Goal: Task Accomplishment & Management: Manage account settings

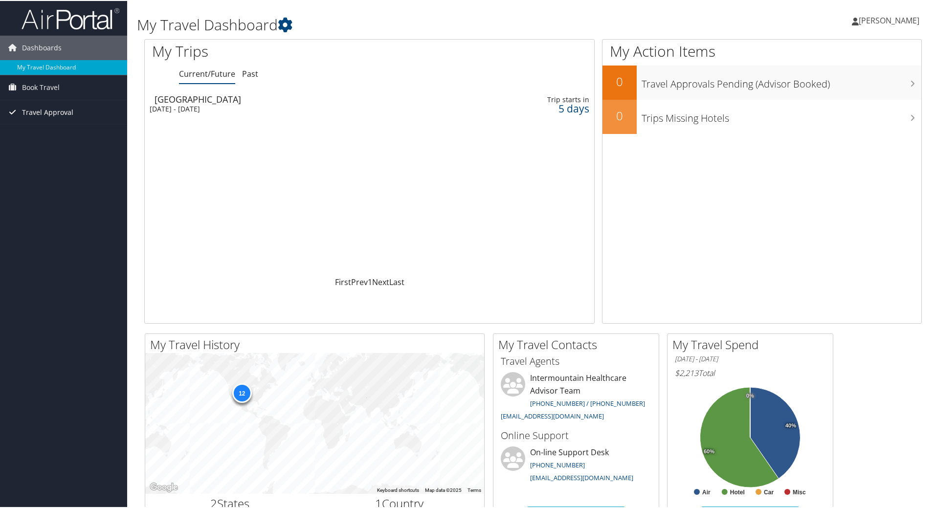
click at [62, 111] on span "Travel Approval" at bounding box center [47, 111] width 51 height 24
click at [66, 128] on link "Pending Trip Approvals" at bounding box center [63, 131] width 127 height 15
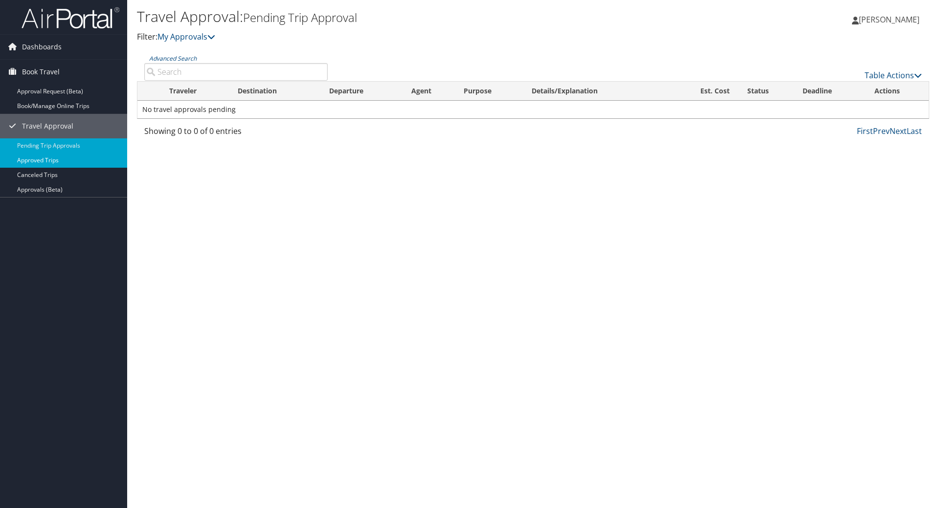
click at [49, 162] on link "Approved Trips" at bounding box center [63, 160] width 127 height 15
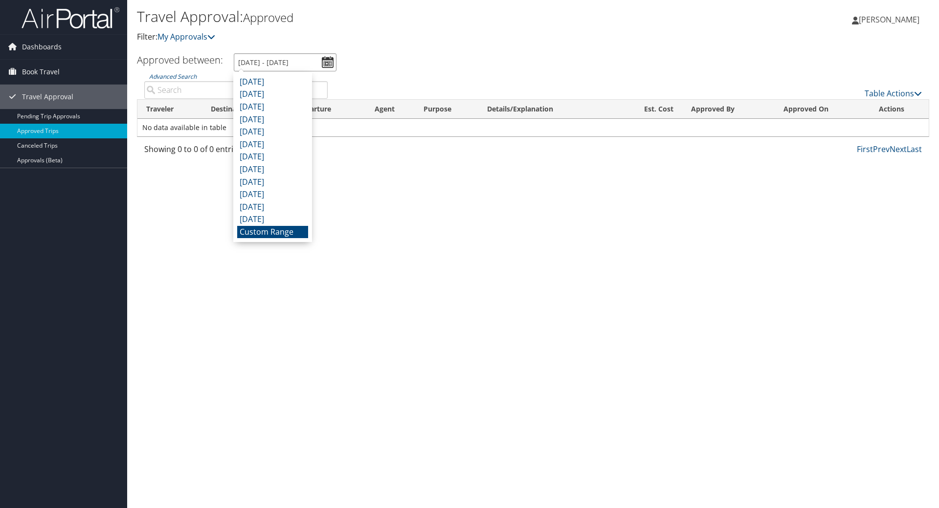
click at [323, 61] on input "8/10/2025 - 9/10/2025" at bounding box center [285, 62] width 103 height 18
click at [289, 63] on input "8/10/2025 - 9/10/2025" at bounding box center [285, 62] width 103 height 18
type input "8/10/2025 - 9/30/2025"
click at [356, 59] on ul "Approved between: 8/10/2025 - 9/10/2025" at bounding box center [527, 62] width 803 height 18
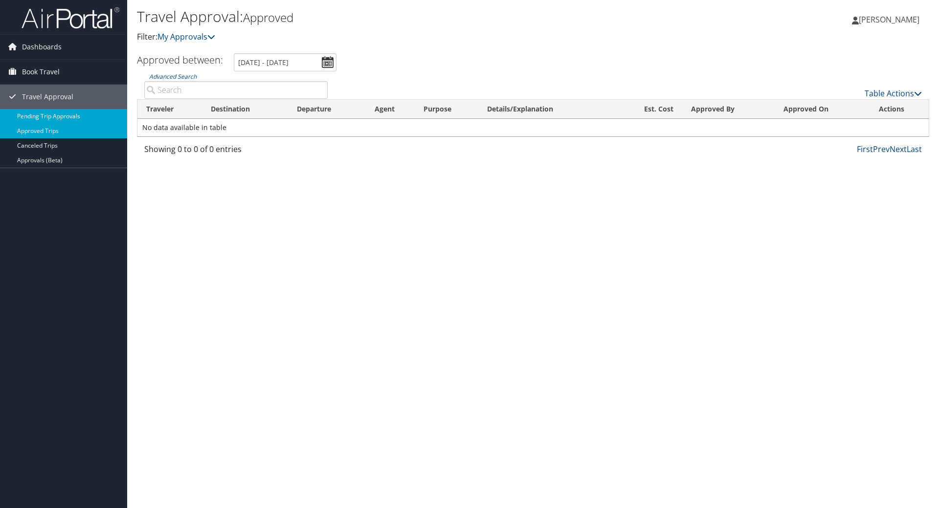
click at [63, 115] on link "Pending Trip Approvals" at bounding box center [63, 116] width 127 height 15
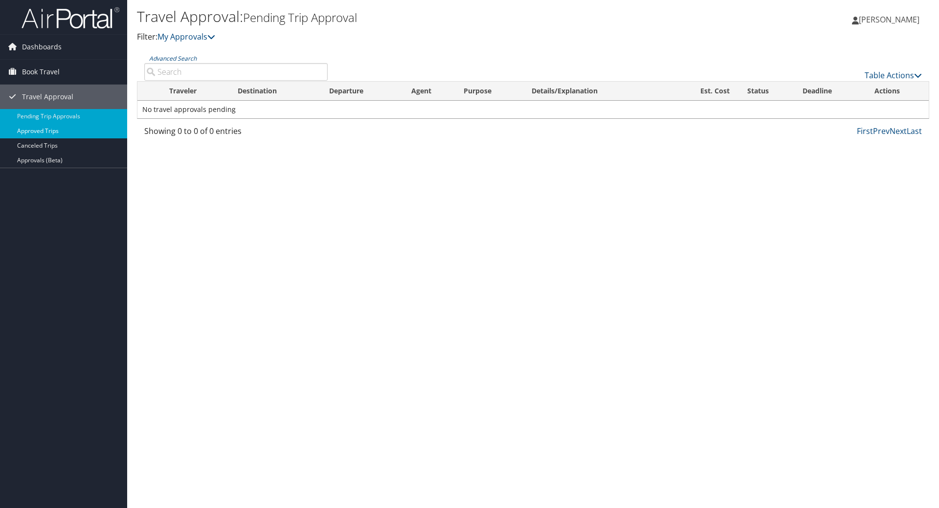
click at [57, 134] on link "Approved Trips" at bounding box center [63, 131] width 127 height 15
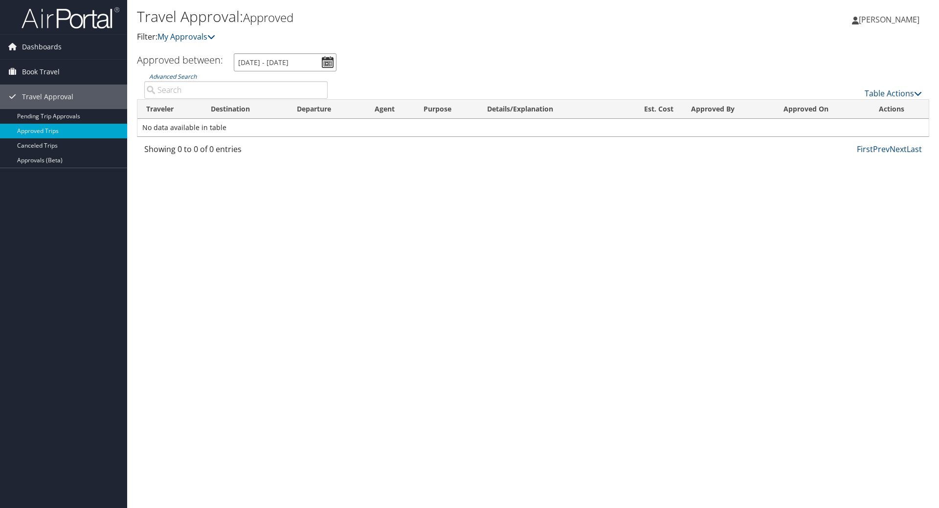
click at [323, 59] on input "8/10/2025 - 9/10/2025" at bounding box center [285, 62] width 103 height 18
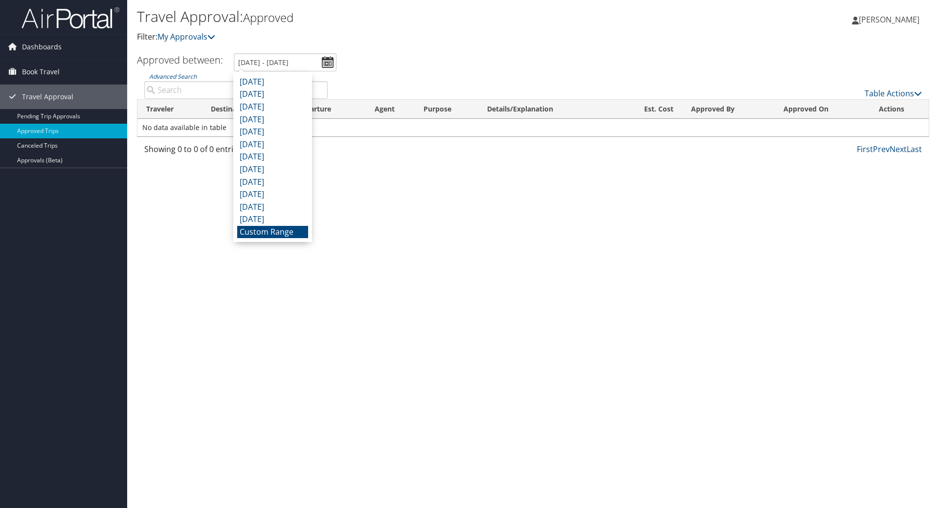
click at [273, 236] on li "Custom Range" at bounding box center [272, 232] width 71 height 13
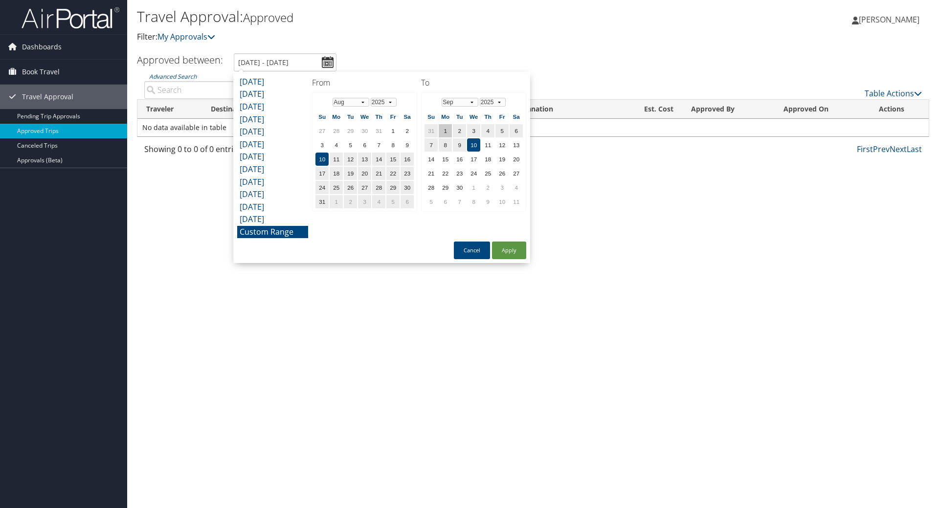
click at [446, 128] on td "1" at bounding box center [445, 130] width 13 height 13
click at [464, 189] on td "30" at bounding box center [459, 187] width 13 height 13
click at [515, 251] on button "Apply" at bounding box center [509, 250] width 34 height 18
type input "8/10/2025 - 9/30/2025"
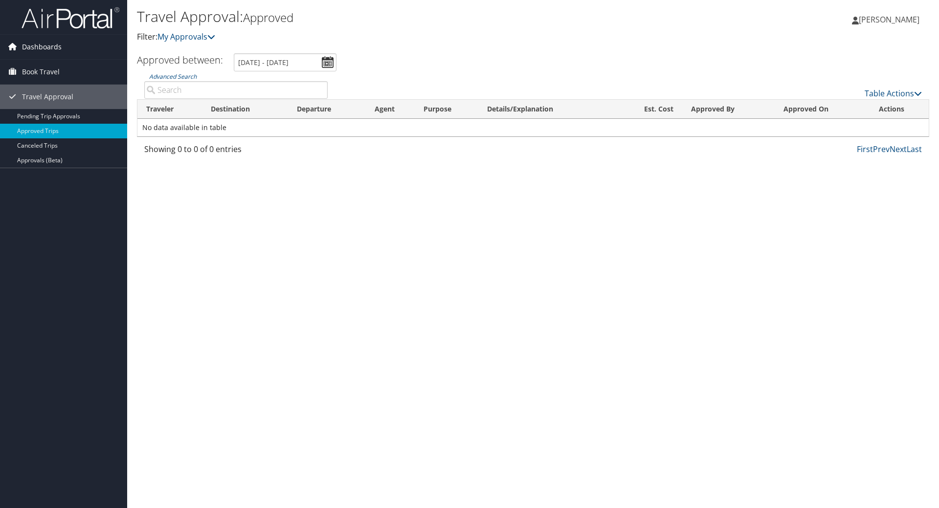
click at [41, 51] on span "Dashboards" at bounding box center [42, 47] width 40 height 24
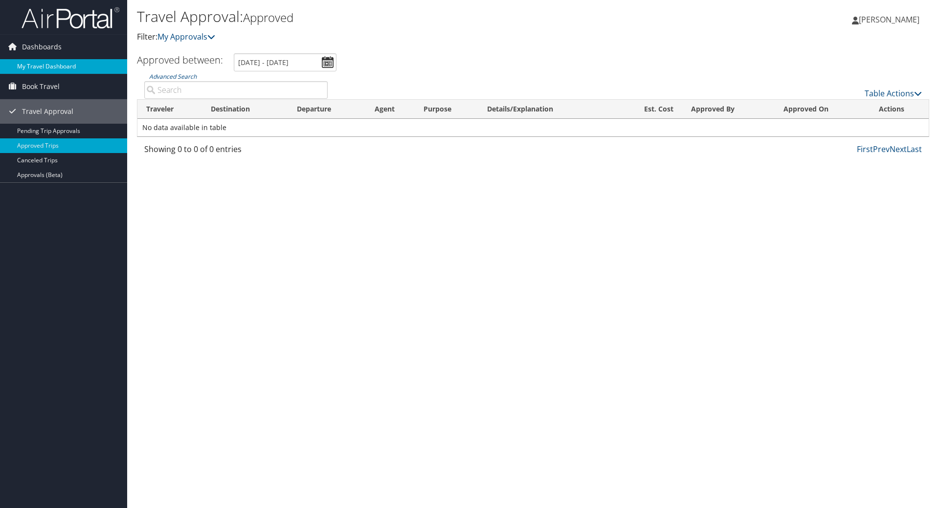
click at [39, 67] on link "My Travel Dashboard" at bounding box center [63, 66] width 127 height 15
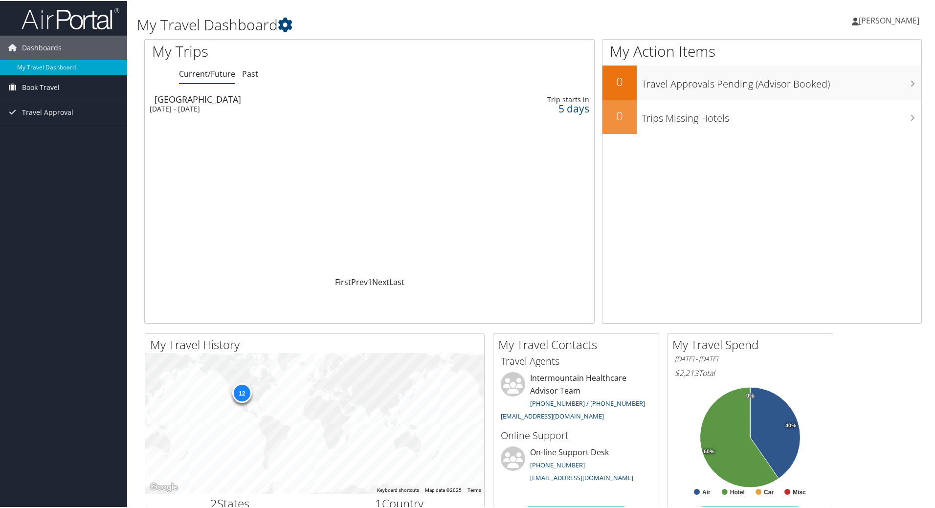
click at [211, 70] on link "Current/Future" at bounding box center [207, 72] width 56 height 11
click at [45, 111] on span "Travel Approval" at bounding box center [47, 111] width 51 height 24
click at [42, 143] on link "Approved Trips" at bounding box center [63, 145] width 127 height 15
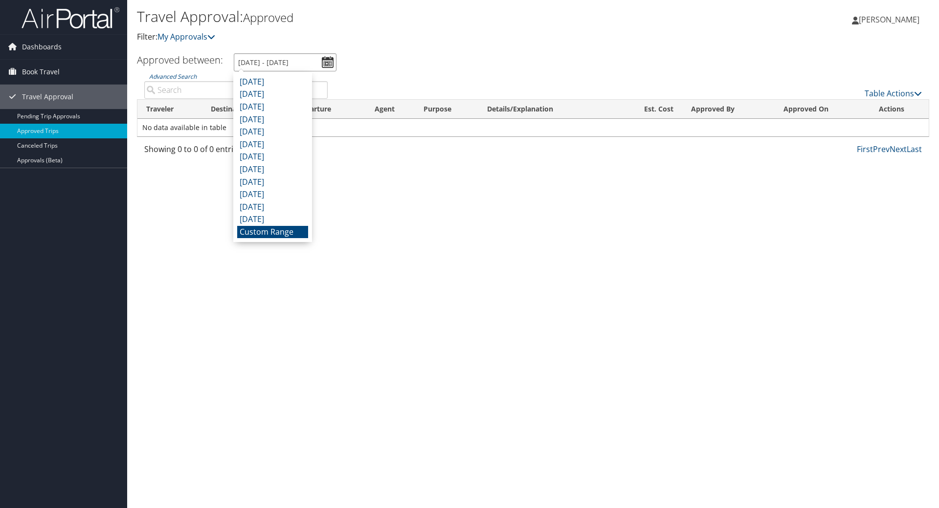
click at [324, 61] on input "8/10/2025 - 9/10/2025" at bounding box center [285, 62] width 103 height 18
click at [273, 231] on li "Custom Range" at bounding box center [272, 232] width 71 height 13
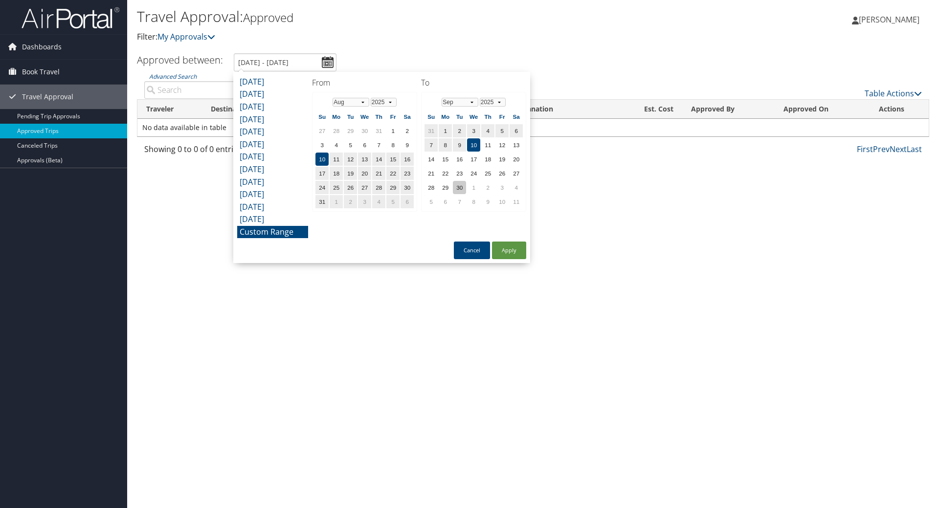
click at [462, 187] on td "30" at bounding box center [459, 187] width 13 height 13
click at [526, 247] on button "Apply" at bounding box center [509, 250] width 34 height 18
type input "8/10/2025 - 9/30/2025"
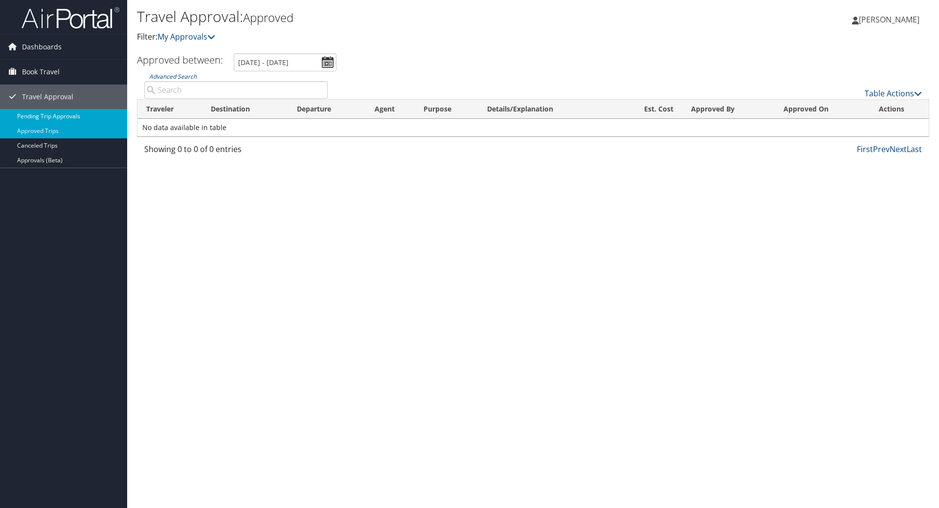
click at [53, 121] on link "Pending Trip Approvals" at bounding box center [63, 116] width 127 height 15
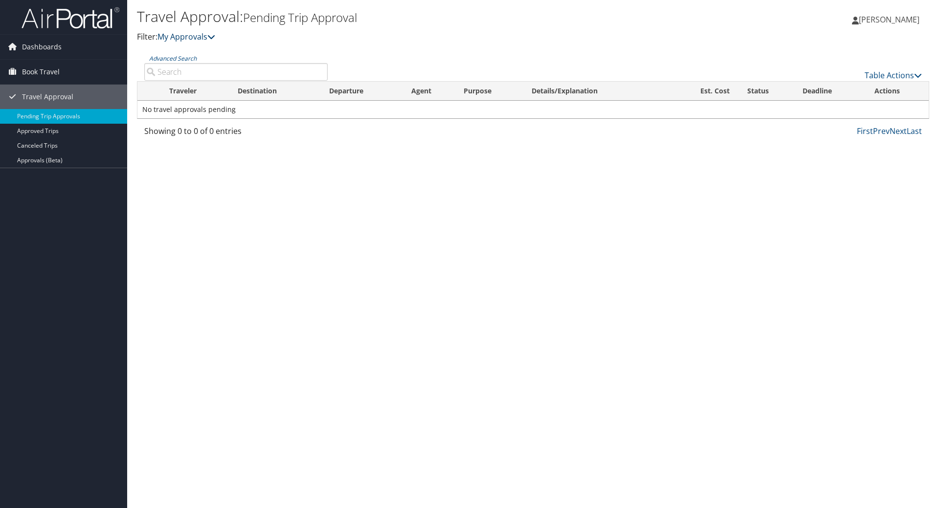
click at [196, 36] on link "My Approvals" at bounding box center [186, 36] width 58 height 11
click at [205, 34] on link "My Approvals" at bounding box center [186, 36] width 58 height 11
click at [213, 35] on icon at bounding box center [211, 37] width 8 height 8
click at [43, 160] on link "Approvals (Beta)" at bounding box center [63, 160] width 127 height 15
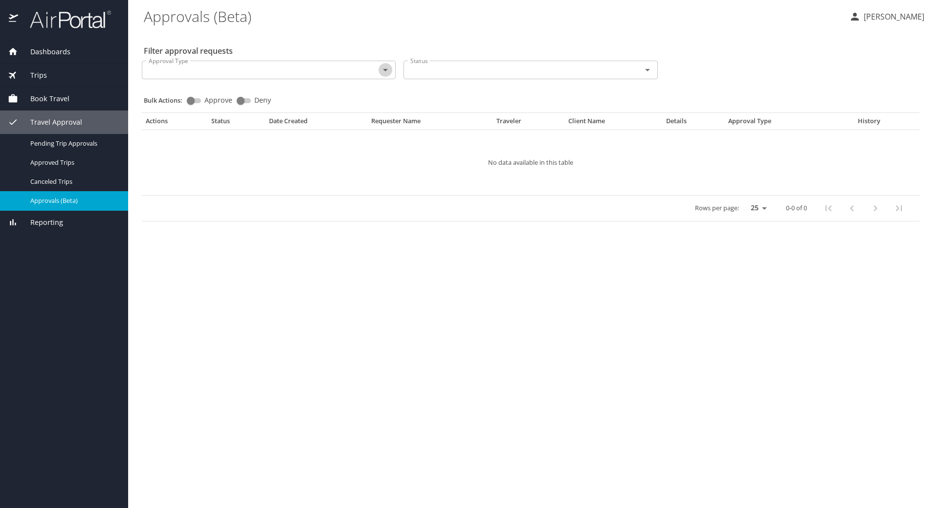
click at [383, 70] on icon "Open" at bounding box center [385, 70] width 12 height 12
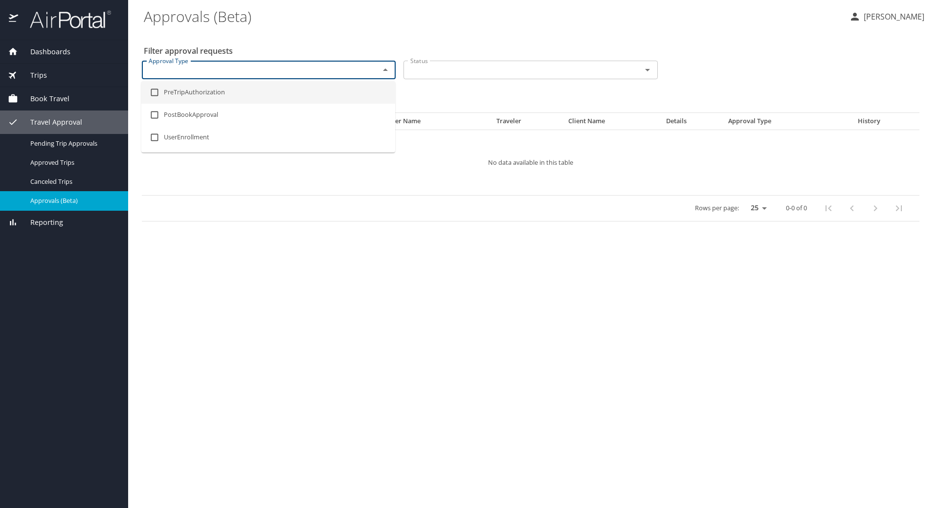
click at [217, 95] on li "PreTripAuthorization" at bounding box center [268, 92] width 254 height 22
checkbox input "true"
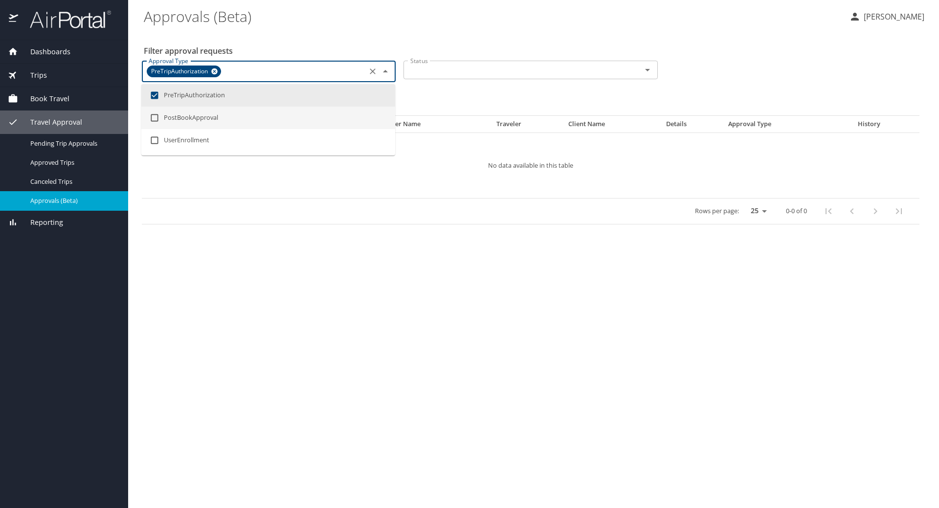
click at [213, 115] on li "PostBookApproval" at bounding box center [268, 118] width 254 height 22
checkbox input "true"
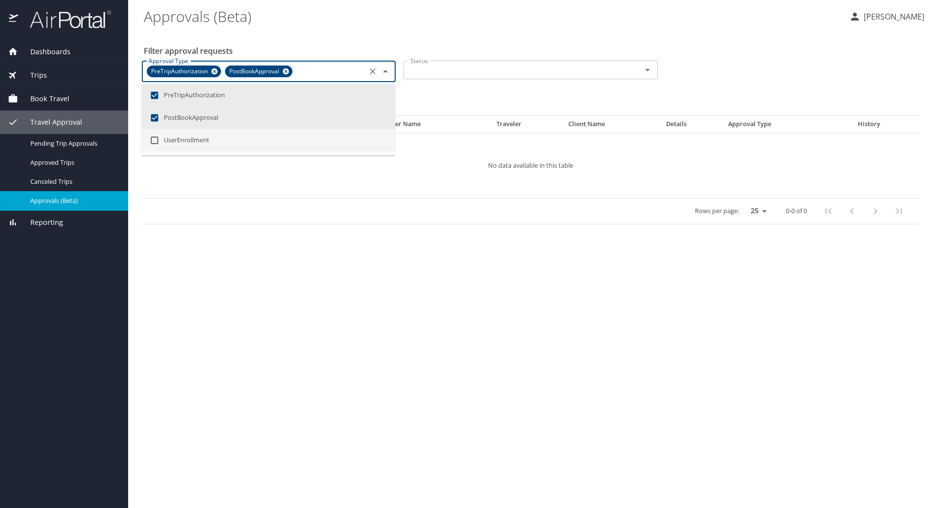
click at [207, 138] on li "UserEnrollment" at bounding box center [268, 140] width 254 height 22
checkbox input "true"
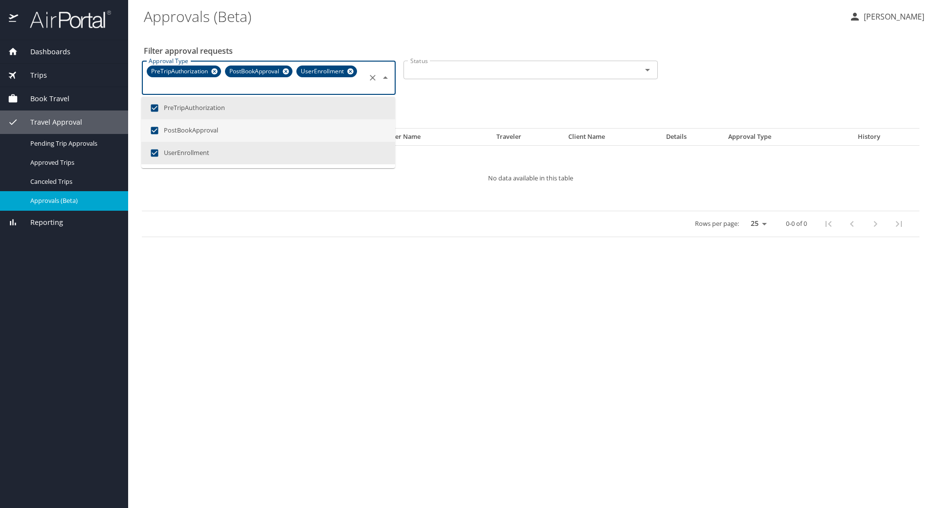
click at [549, 33] on div "Filter approval requests Approval Type PreTripAuthorization PostBookApproval Us…" at bounding box center [533, 136] width 779 height 210
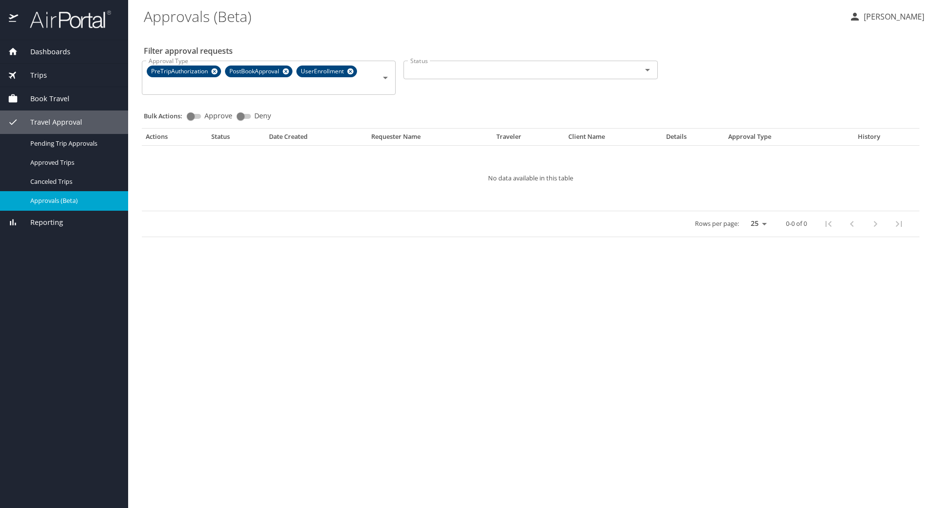
click at [642, 65] on icon "Open" at bounding box center [647, 70] width 12 height 12
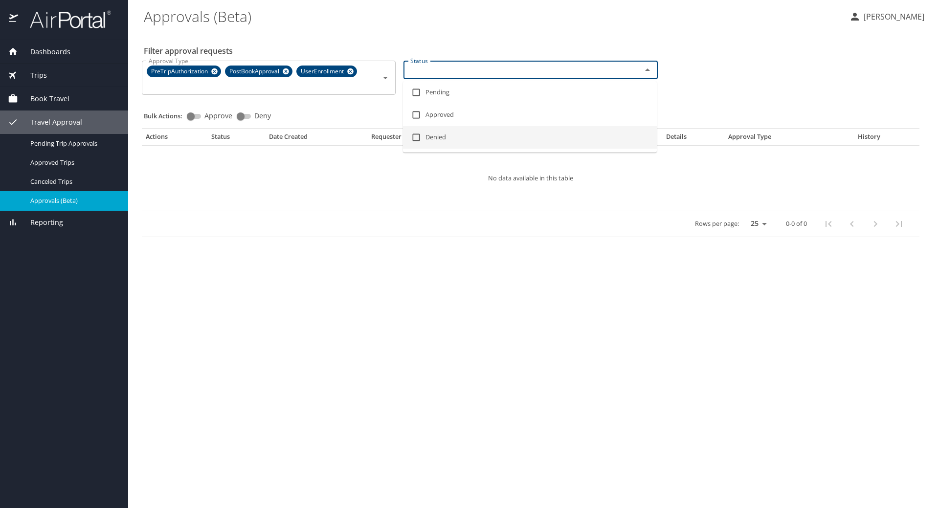
click at [437, 132] on li "Denied" at bounding box center [530, 137] width 254 height 22
checkbox input "true"
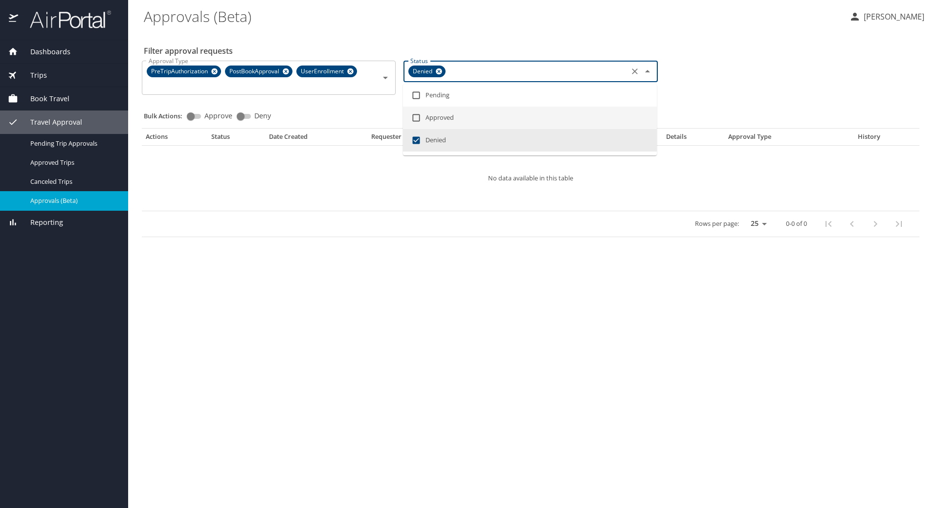
click at [439, 115] on li "Approved" at bounding box center [530, 118] width 254 height 22
checkbox input "true"
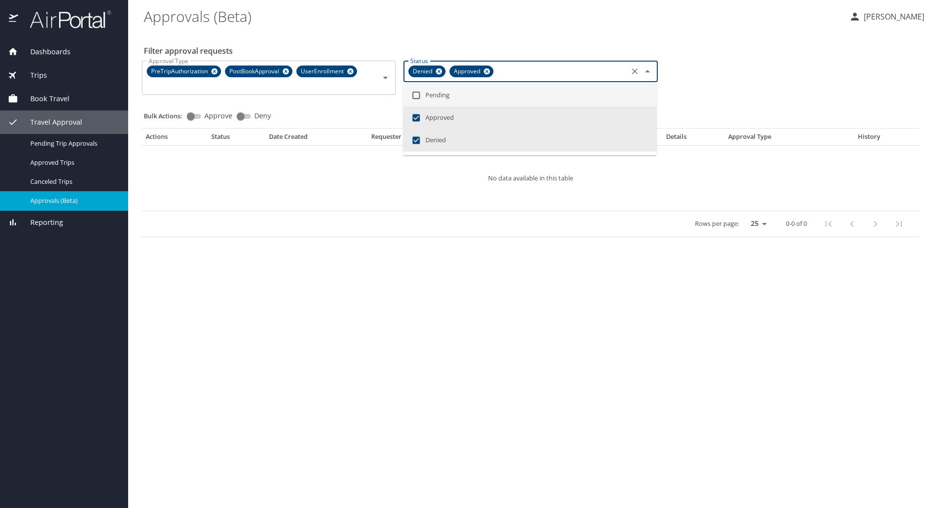
click at [446, 96] on li "Pending" at bounding box center [530, 95] width 254 height 22
checkbox input "true"
click at [686, 48] on div "Filter approval requests Approval Type PreTripAuthorization PostBookApproval Us…" at bounding box center [533, 136] width 779 height 210
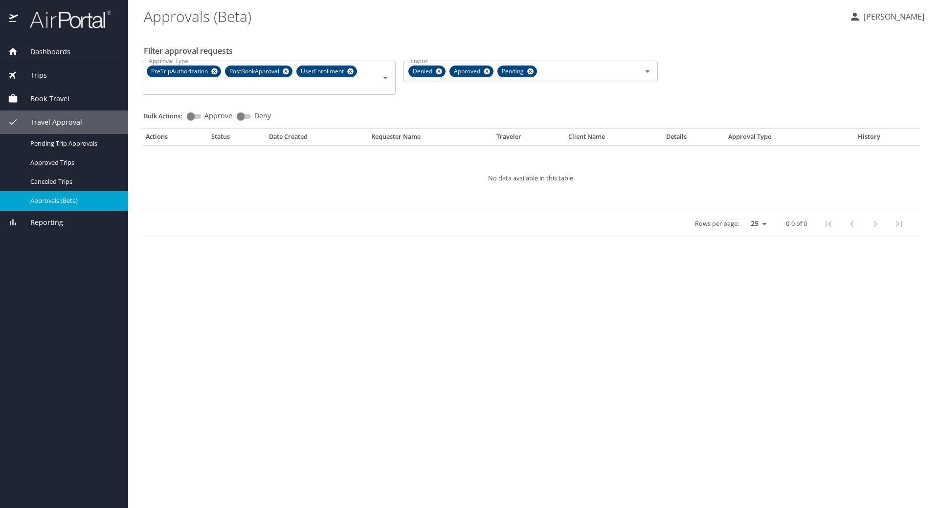
click at [48, 95] on span "Book Travel" at bounding box center [43, 98] width 51 height 11
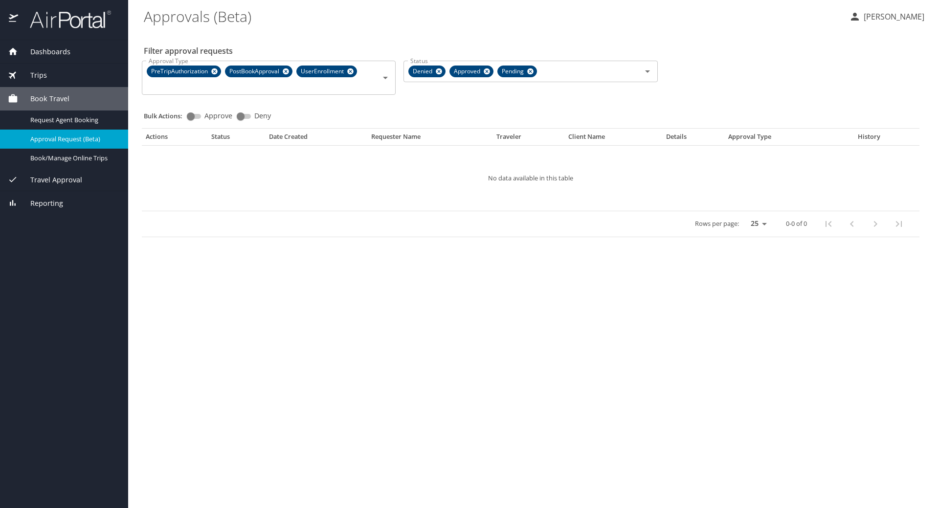
click at [53, 135] on span "Approval Request (Beta)" at bounding box center [73, 138] width 86 height 9
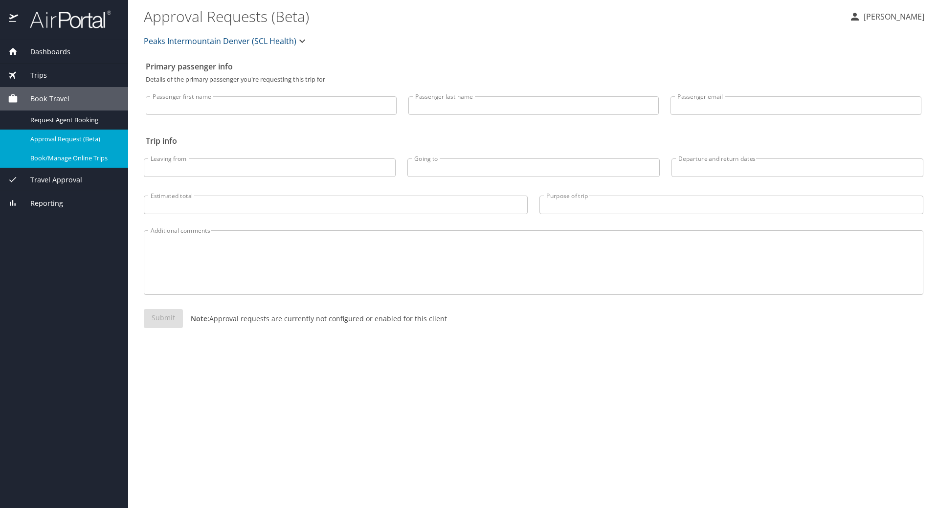
click at [53, 155] on span "Book/Manage Online Trips" at bounding box center [73, 158] width 86 height 9
